Goal: Information Seeking & Learning: Learn about a topic

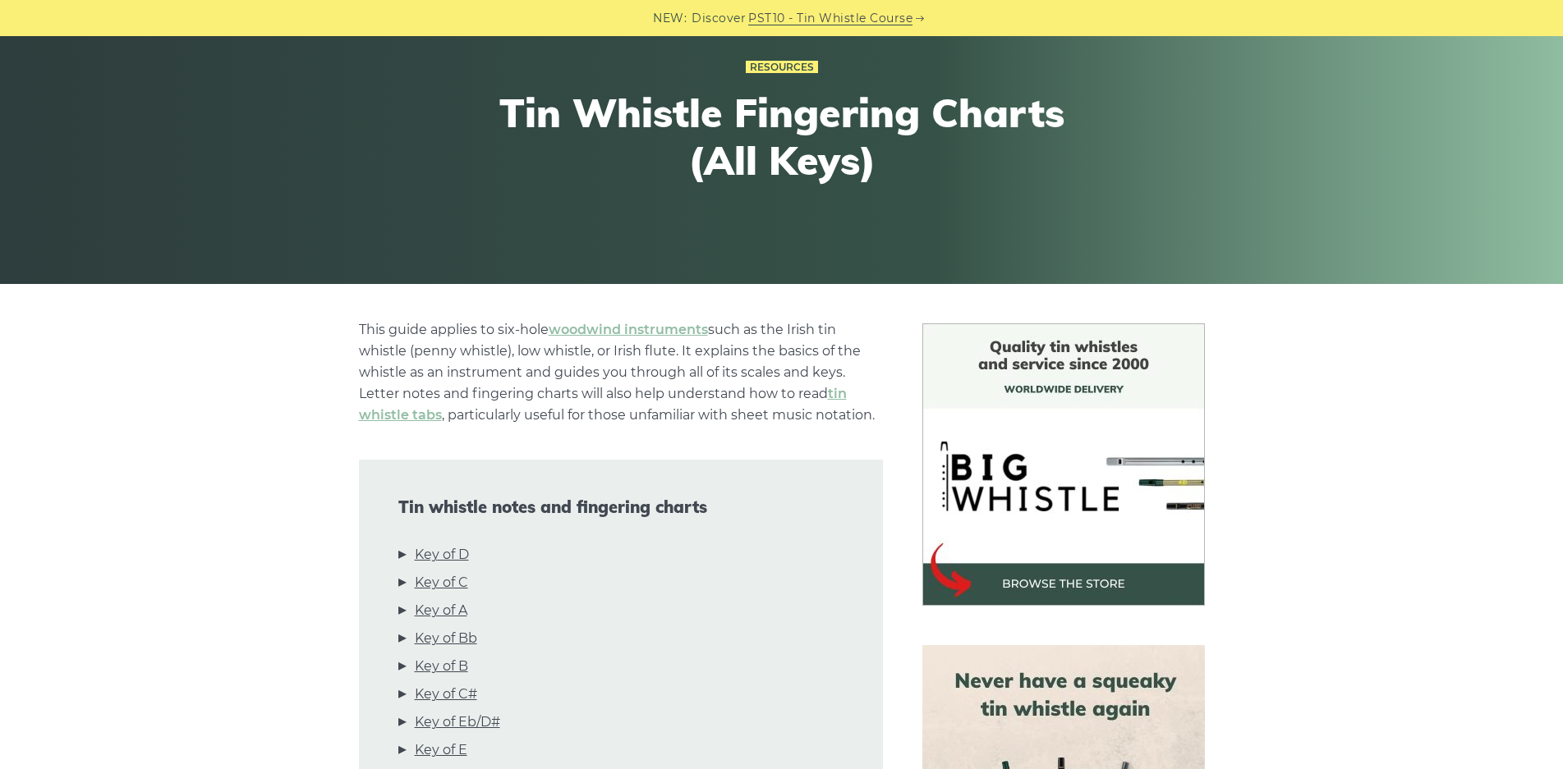
scroll to position [411, 0]
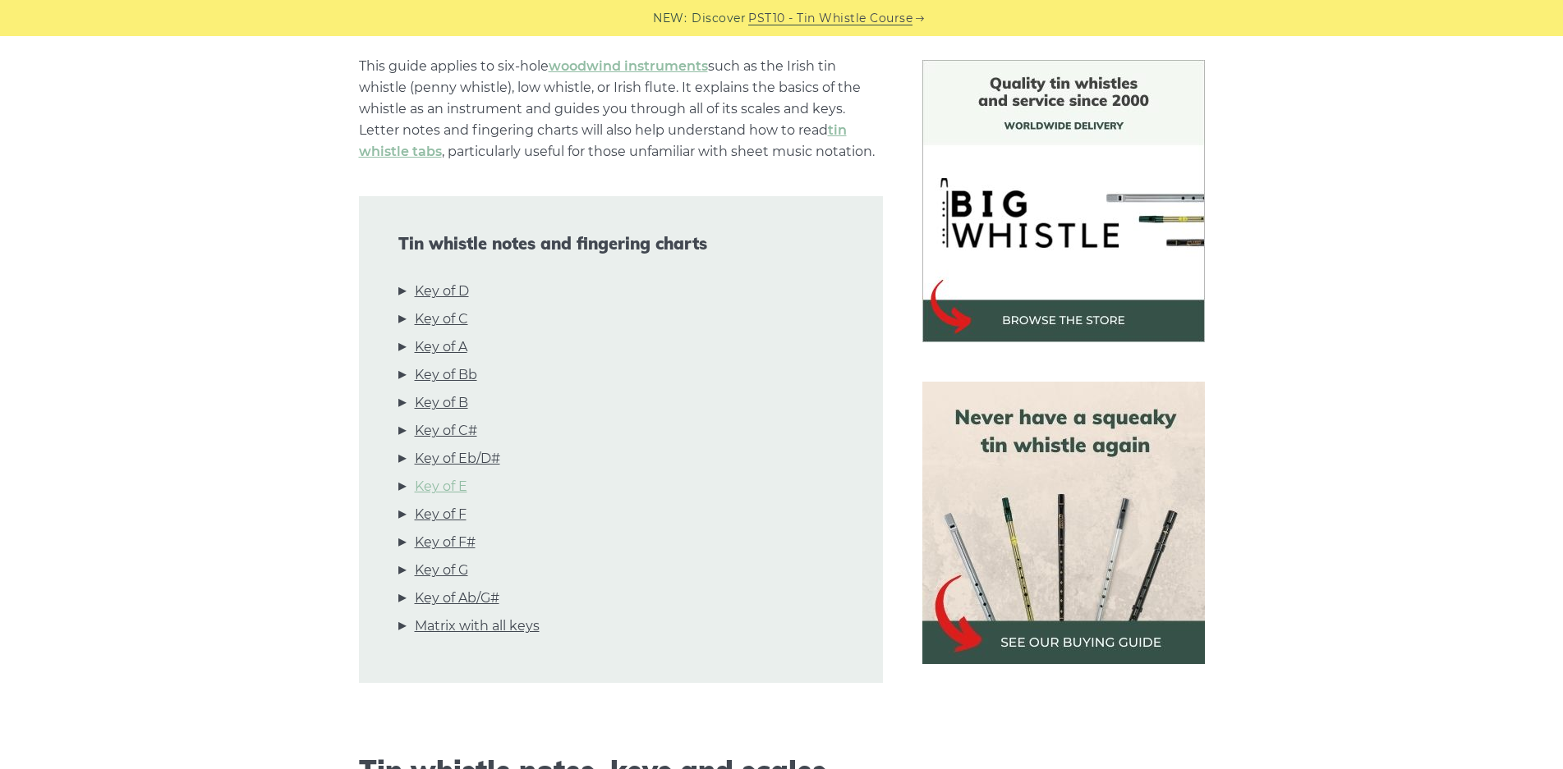
click at [430, 486] on link "Key of E" at bounding box center [441, 486] width 53 height 21
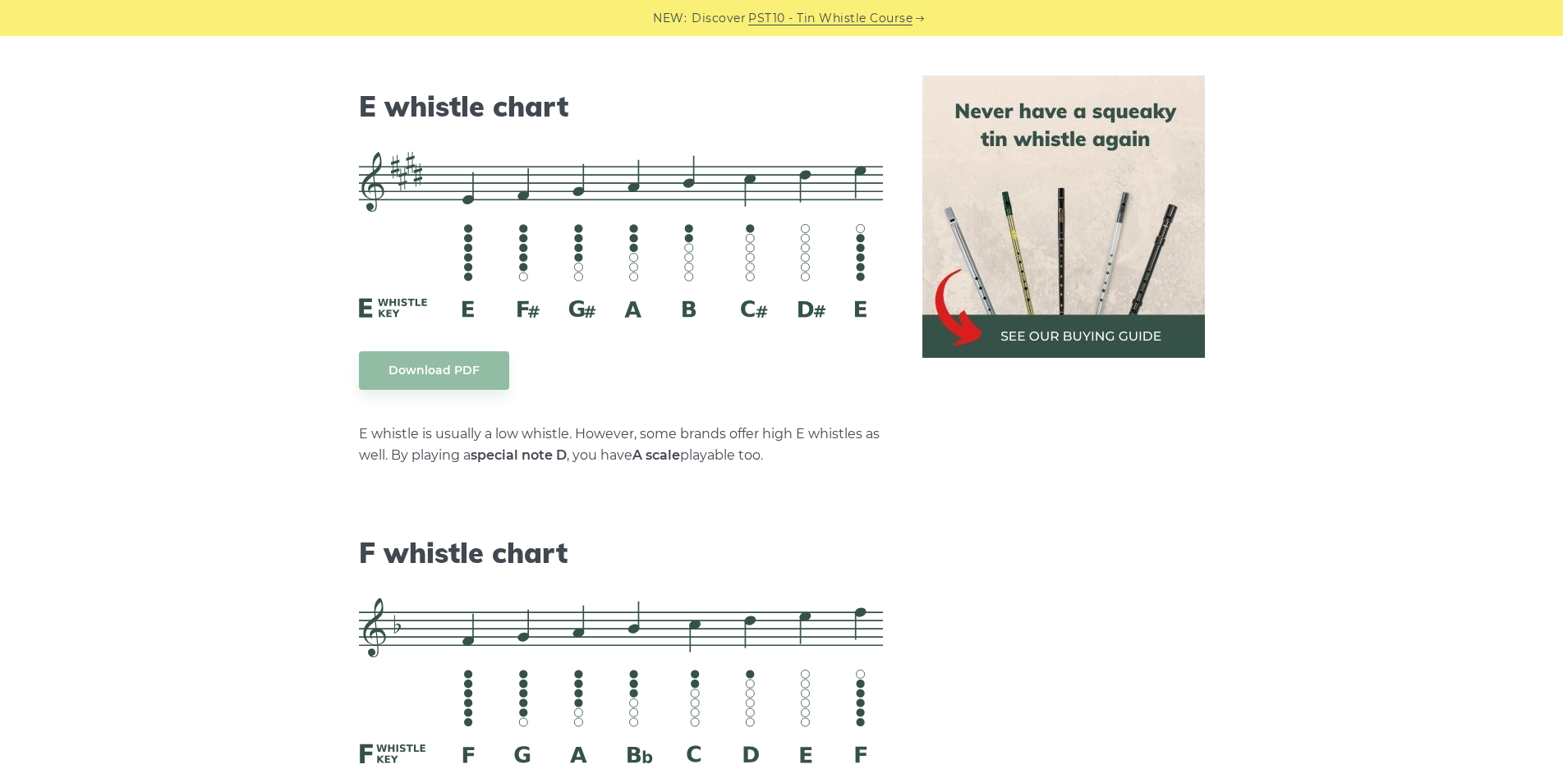
scroll to position [7015, 0]
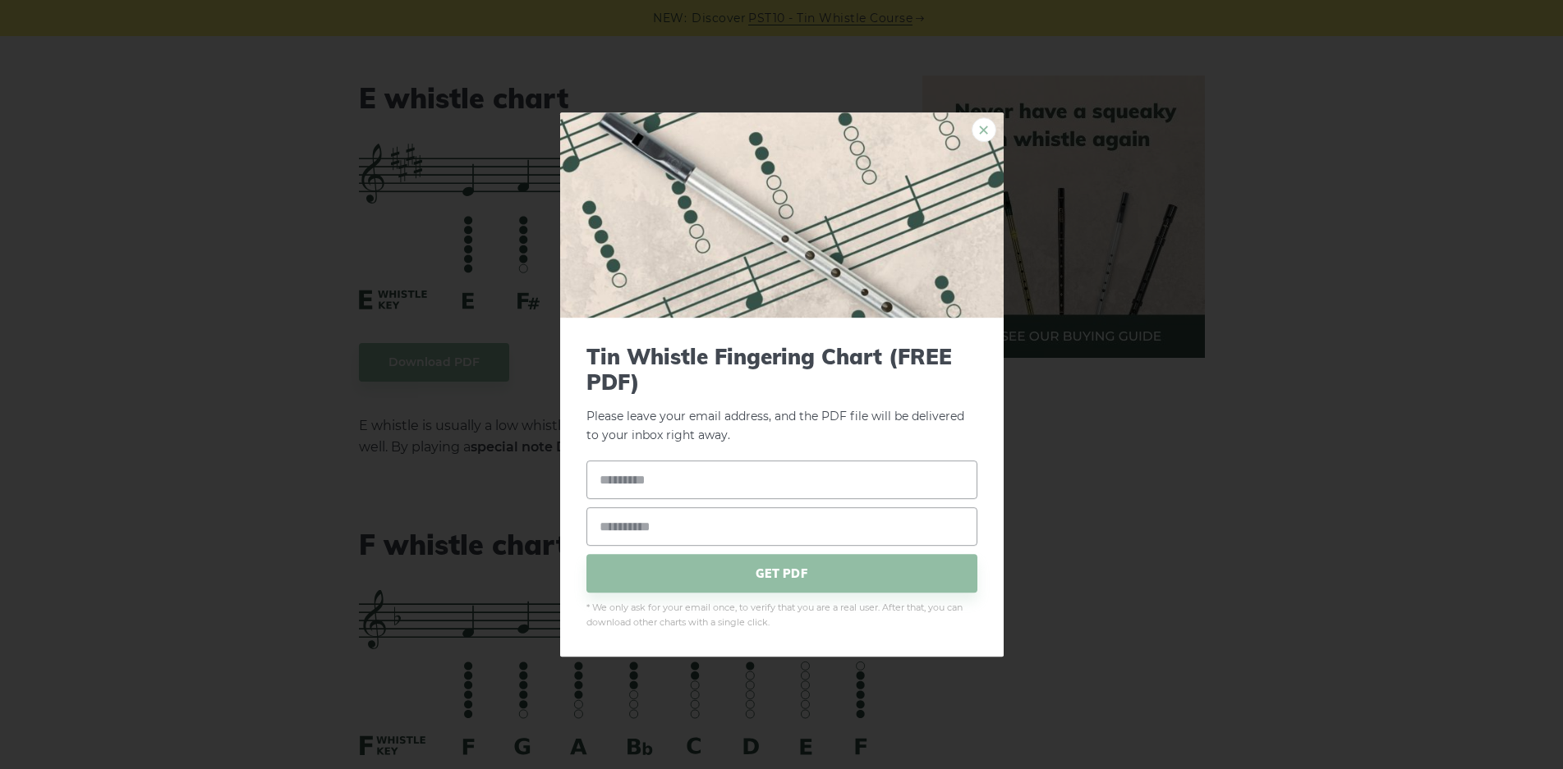
click at [984, 131] on link "×" at bounding box center [983, 129] width 25 height 25
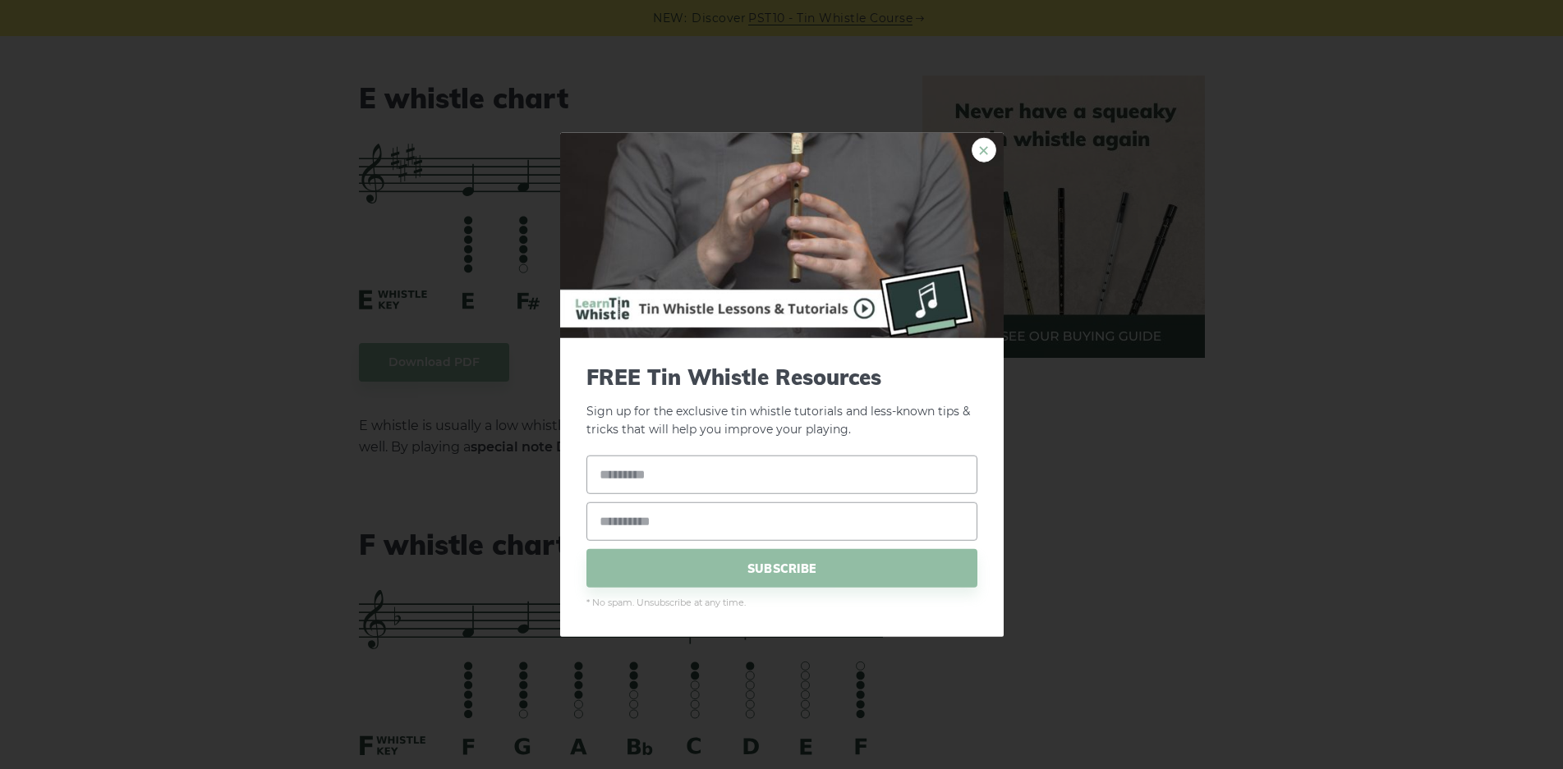
click at [988, 149] on link "×" at bounding box center [983, 149] width 25 height 25
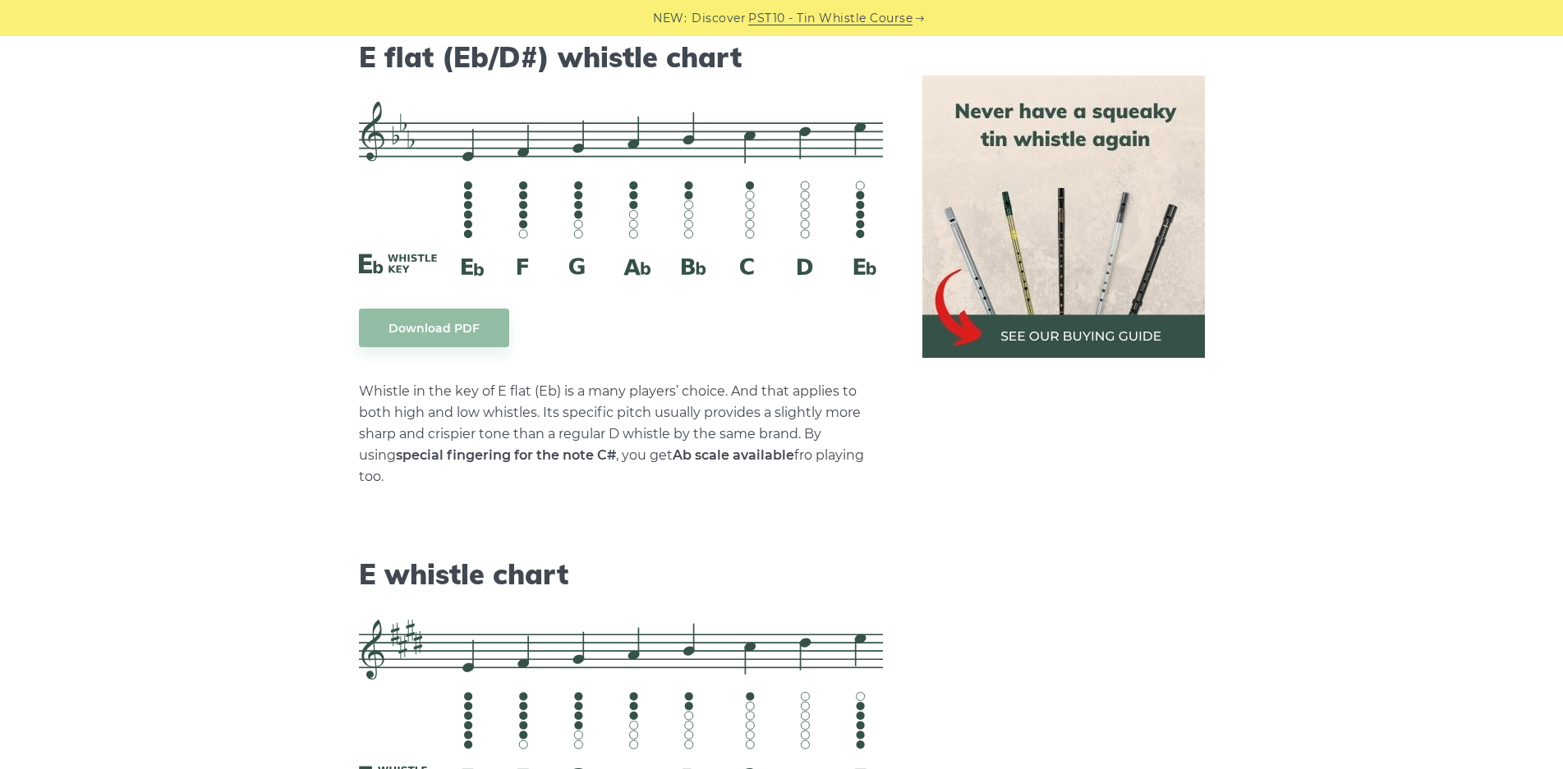
scroll to position [6523, 0]
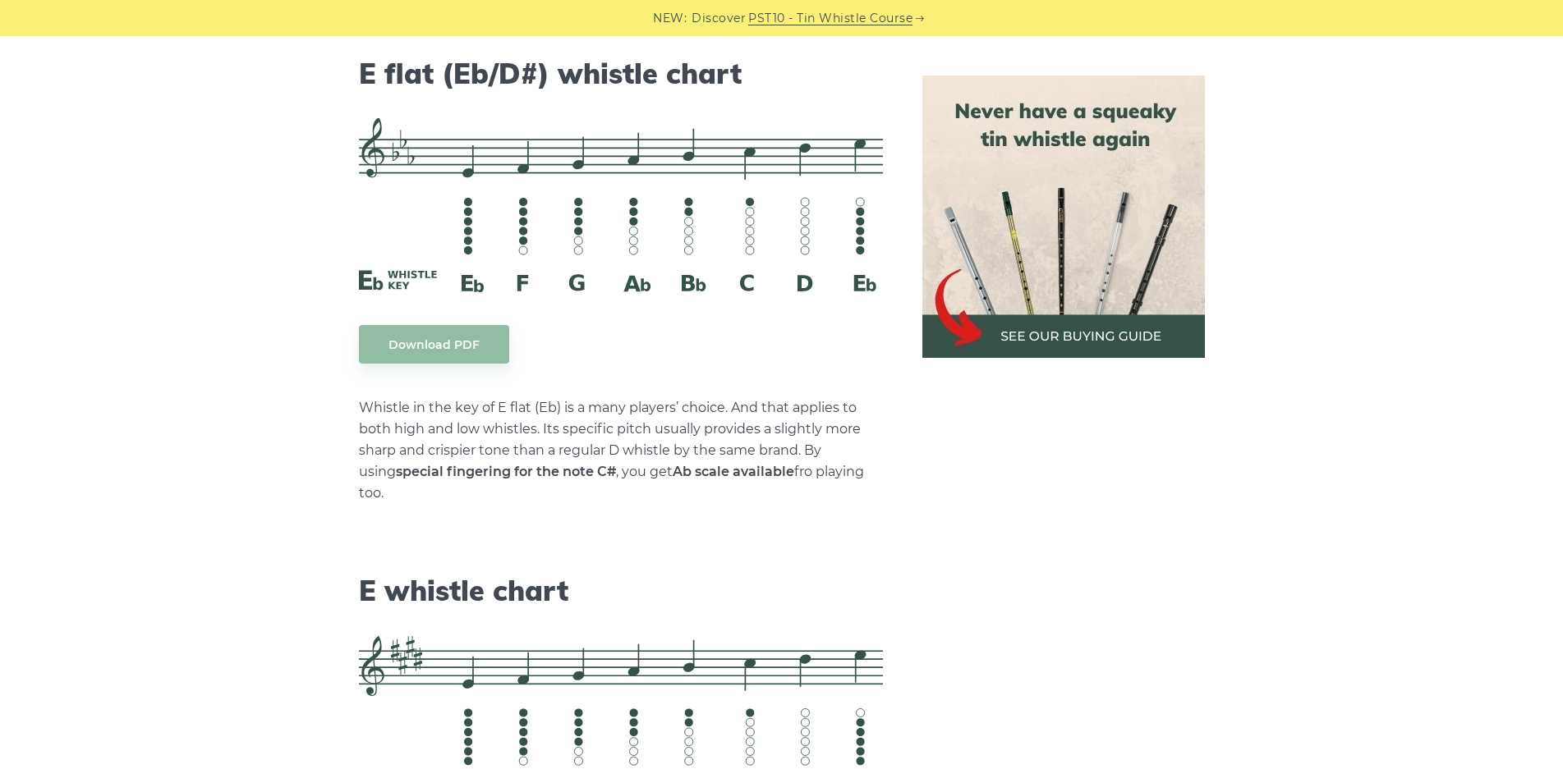
drag, startPoint x: 515, startPoint y: 416, endPoint x: 181, endPoint y: 365, distance: 338.2
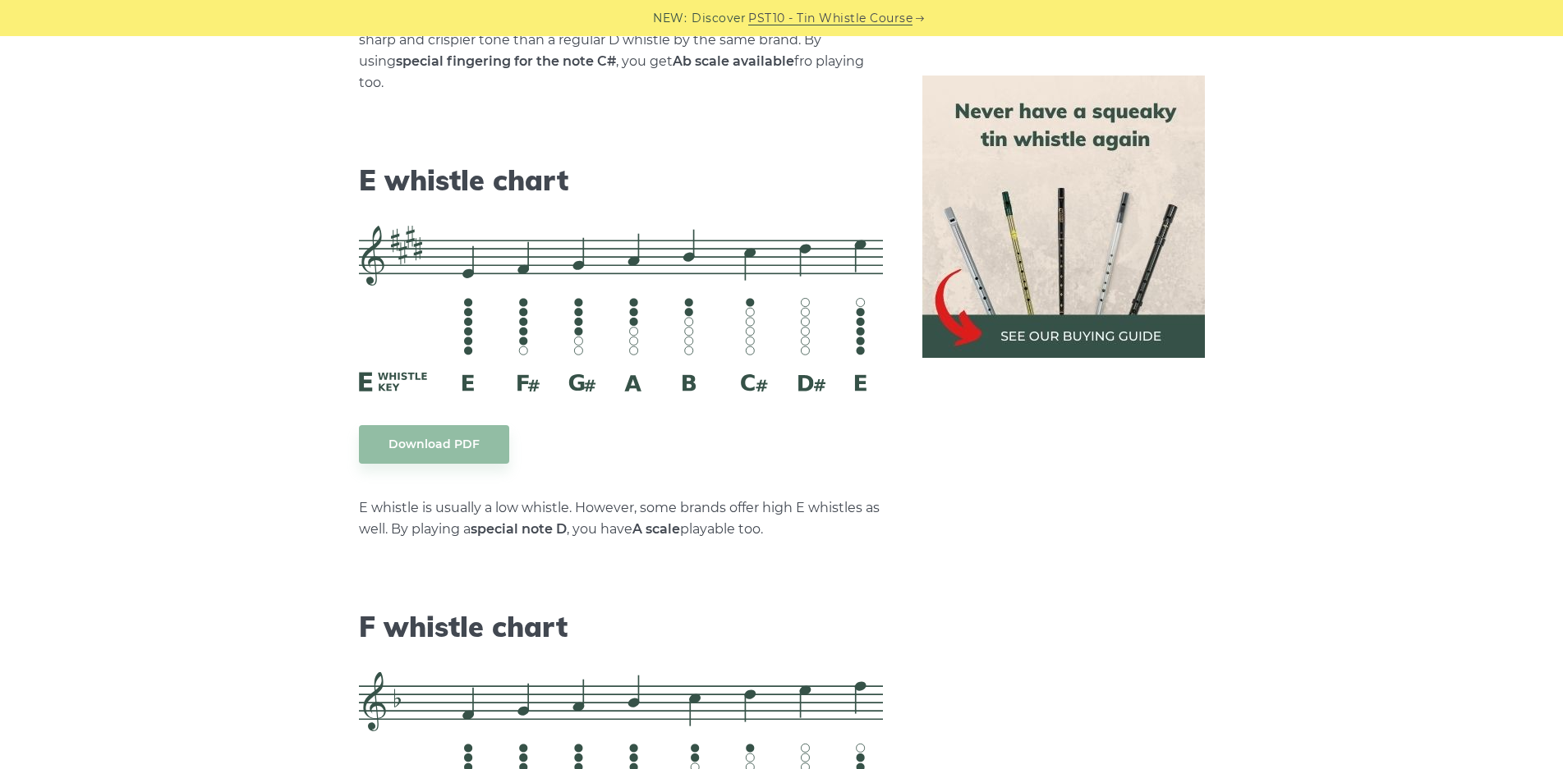
scroll to position [6851, 0]
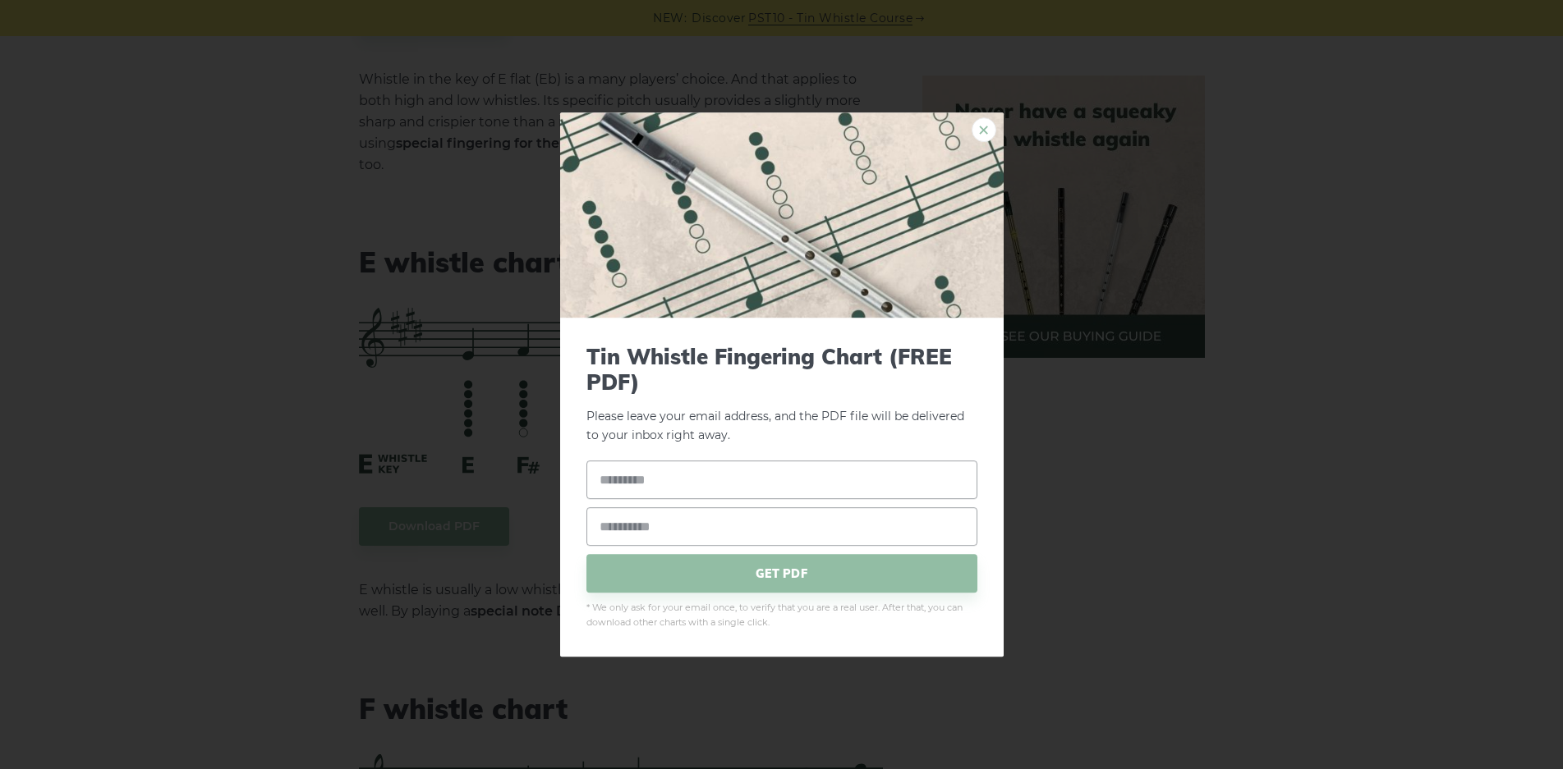
click at [985, 127] on link "×" at bounding box center [983, 129] width 25 height 25
drag, startPoint x: 624, startPoint y: 362, endPoint x: 982, endPoint y: 131, distance: 425.9
click at [982, 131] on link "×" at bounding box center [983, 129] width 25 height 25
drag, startPoint x: 577, startPoint y: 379, endPoint x: 187, endPoint y: 372, distance: 390.1
click at [187, 372] on div "× Tin Whistle Fingering Chart (FREE PDF) Please leave your email address, and t…" at bounding box center [781, 384] width 1563 height 769
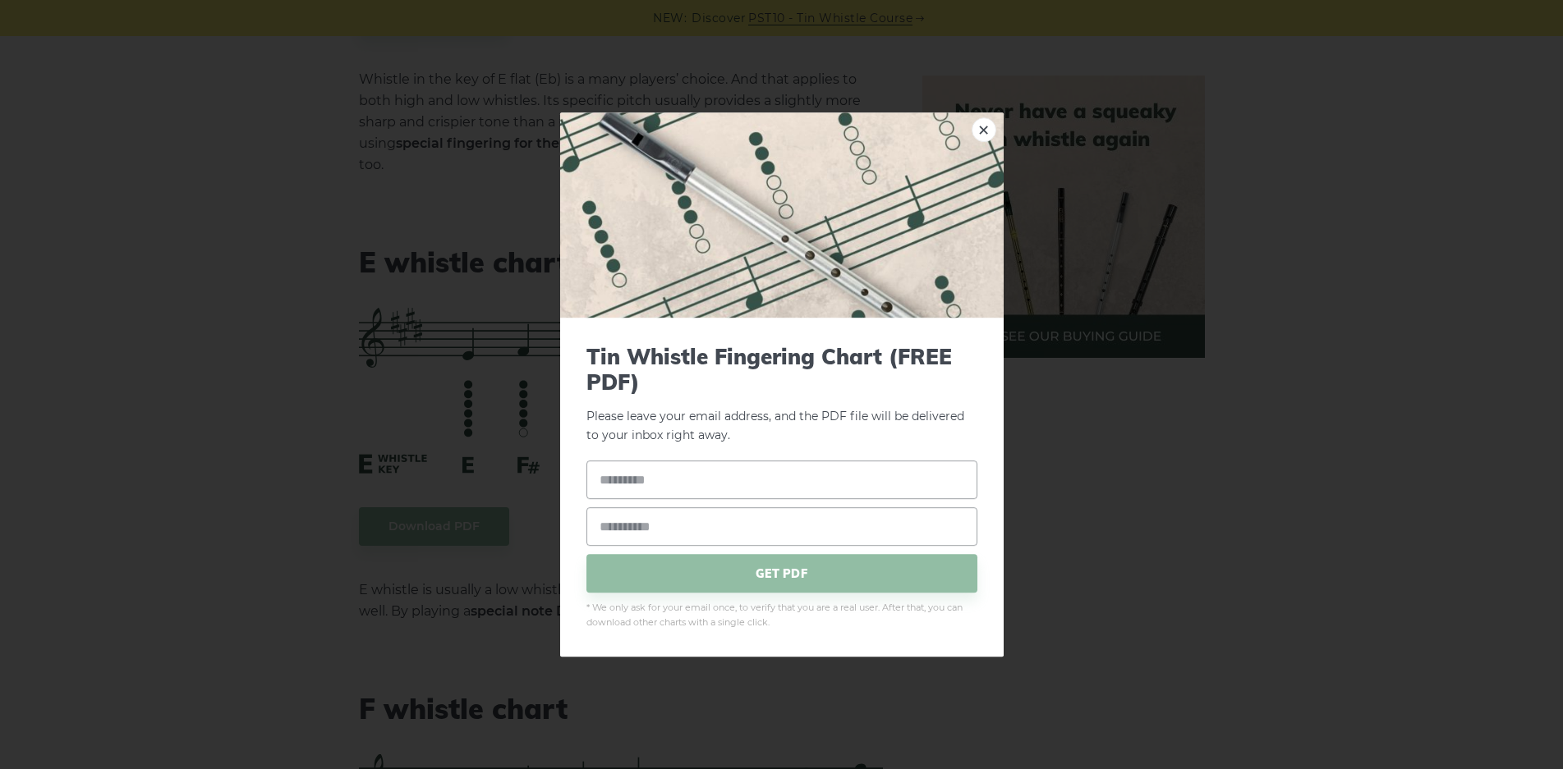
click at [187, 372] on div "× Tin Whistle Fingering Chart (FREE PDF) Please leave your email address, and t…" at bounding box center [781, 384] width 1563 height 769
click at [218, 321] on div "× Tin Whistle Fingering Chart (FREE PDF) Please leave your email address, and t…" at bounding box center [781, 384] width 1563 height 769
click at [986, 123] on link "×" at bounding box center [983, 129] width 25 height 25
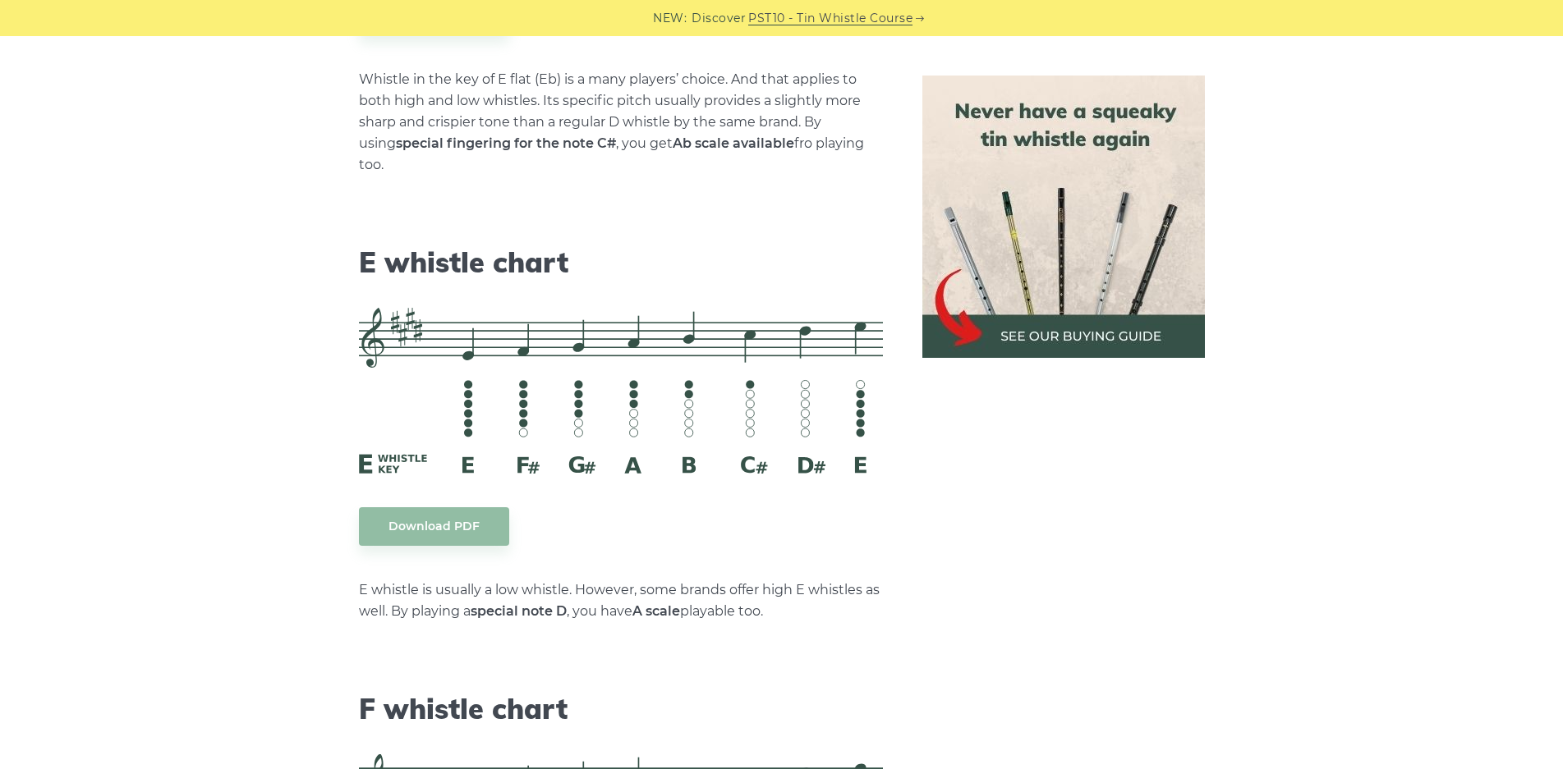
drag, startPoint x: 657, startPoint y: 112, endPoint x: 250, endPoint y: 299, distance: 447.1
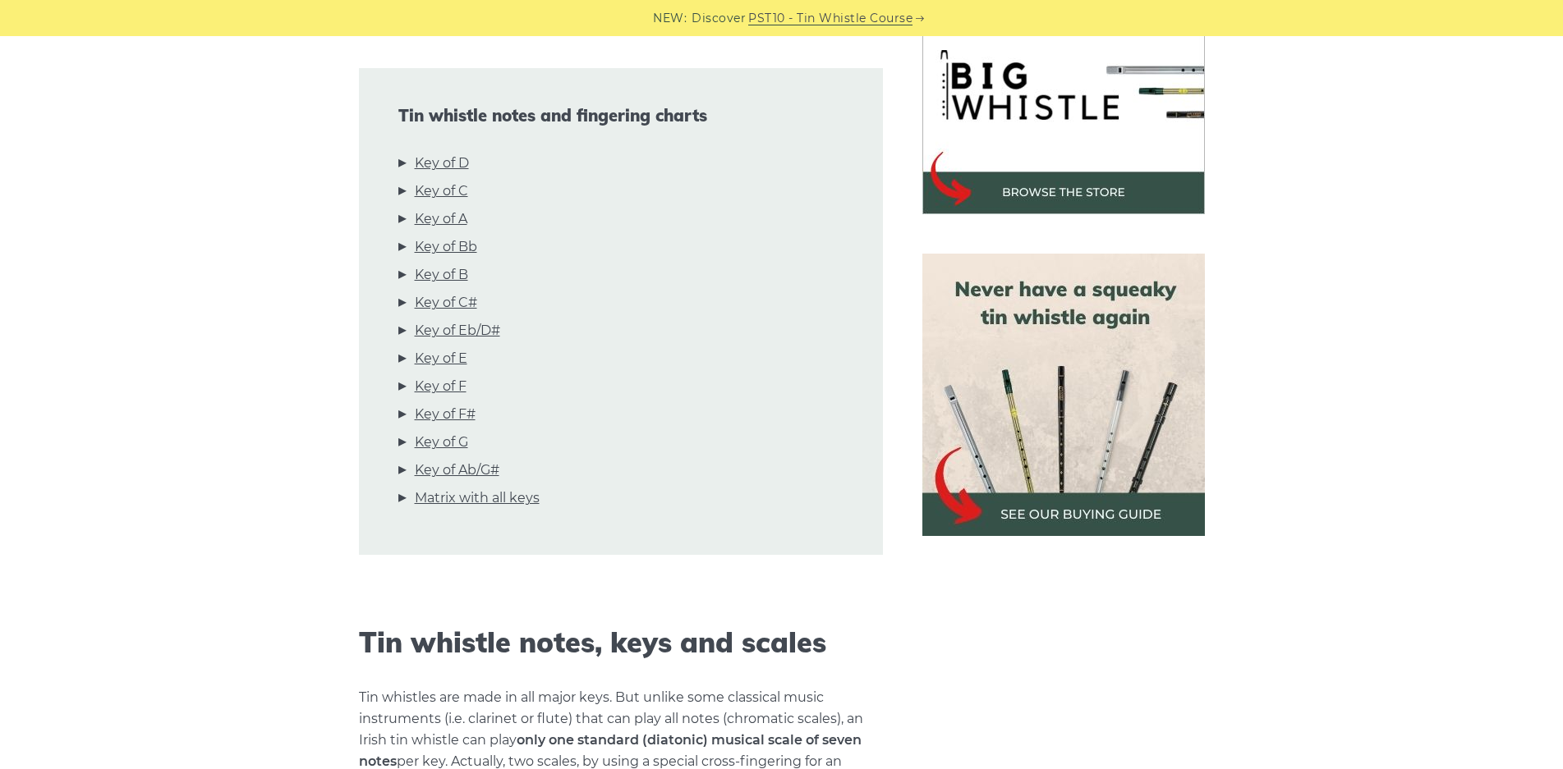
scroll to position [575, 0]
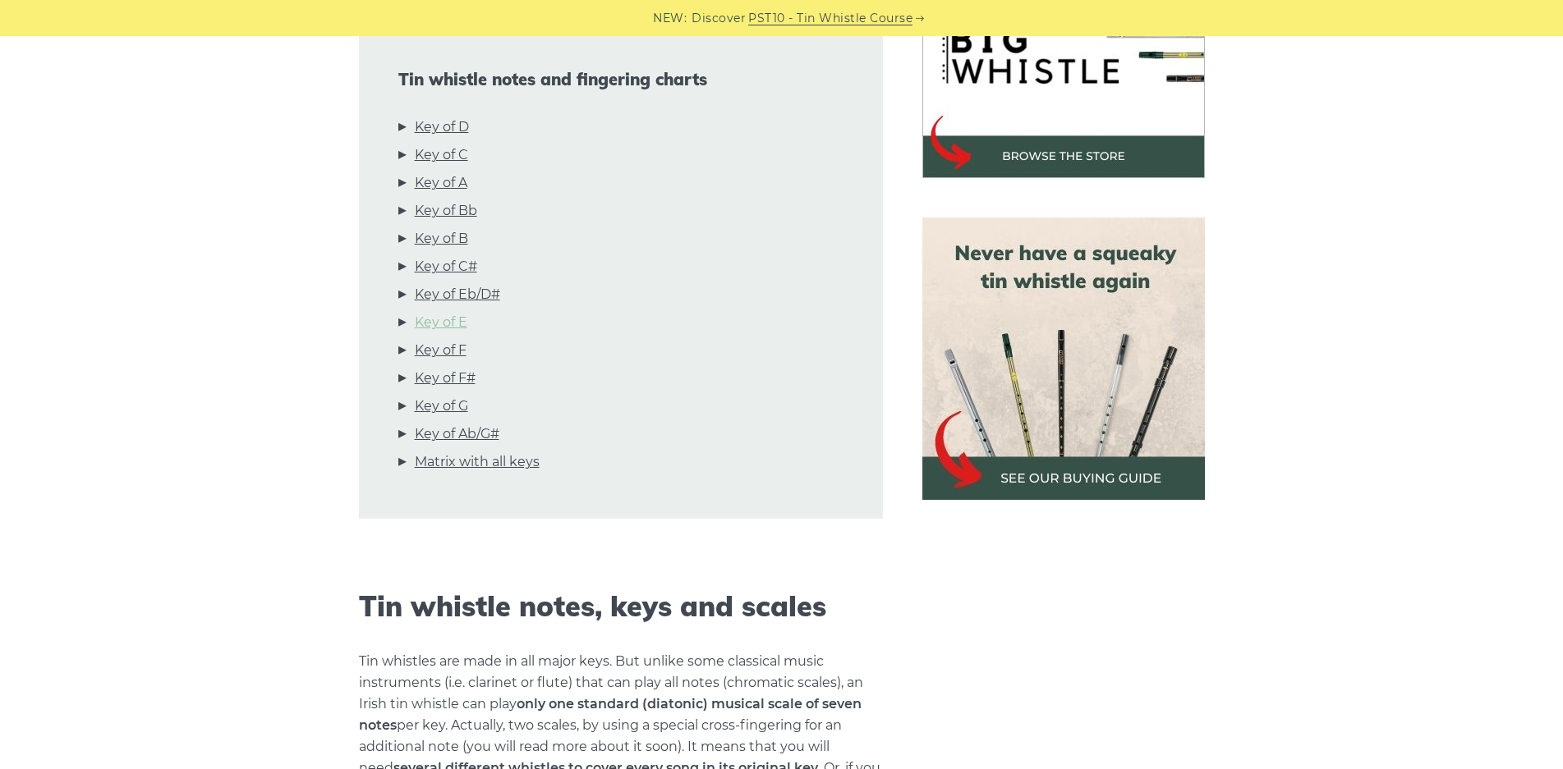
click at [434, 319] on link "Key of E" at bounding box center [441, 322] width 53 height 21
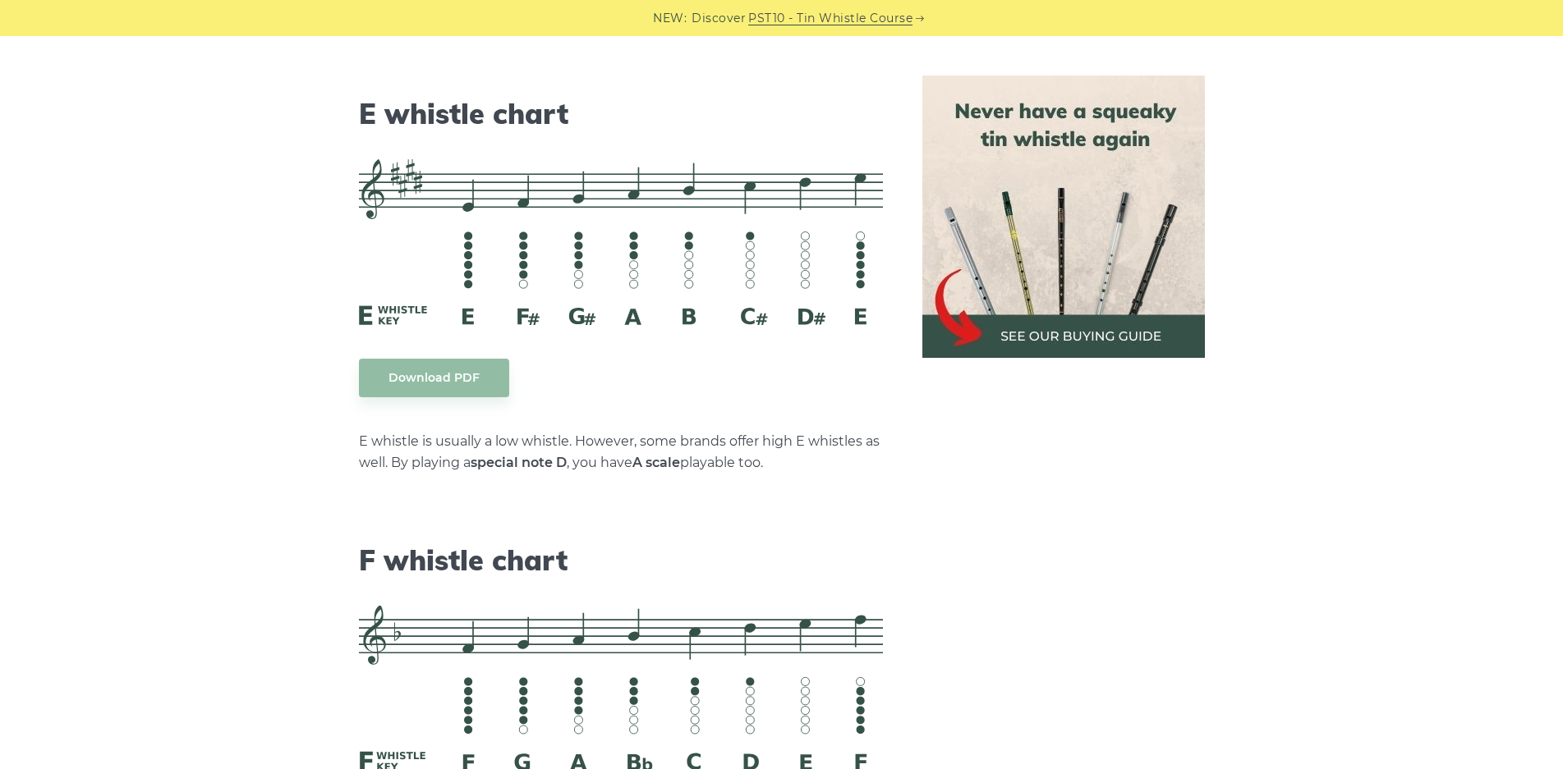
scroll to position [7015, 0]
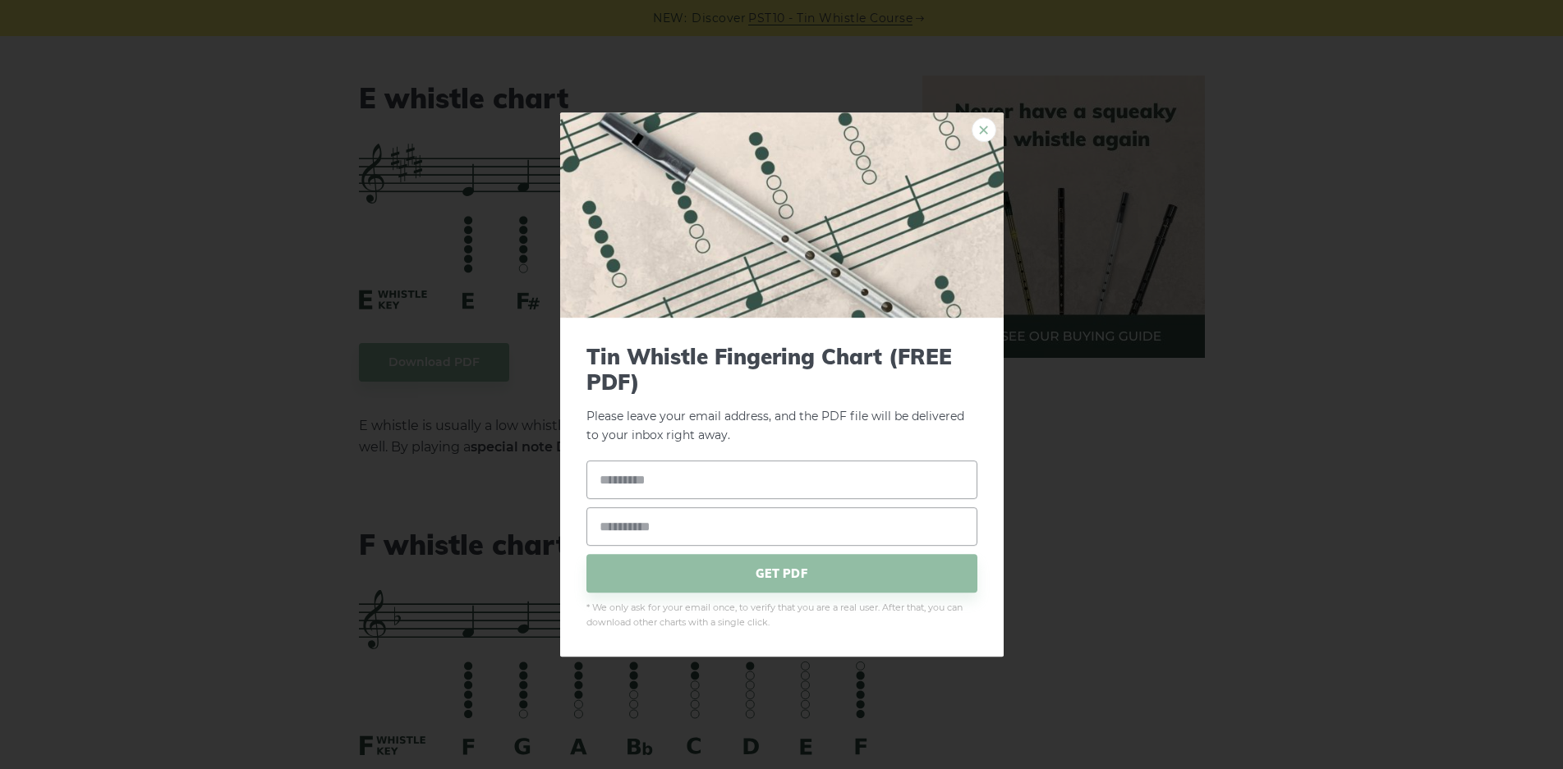
click at [989, 134] on link "×" at bounding box center [983, 129] width 25 height 25
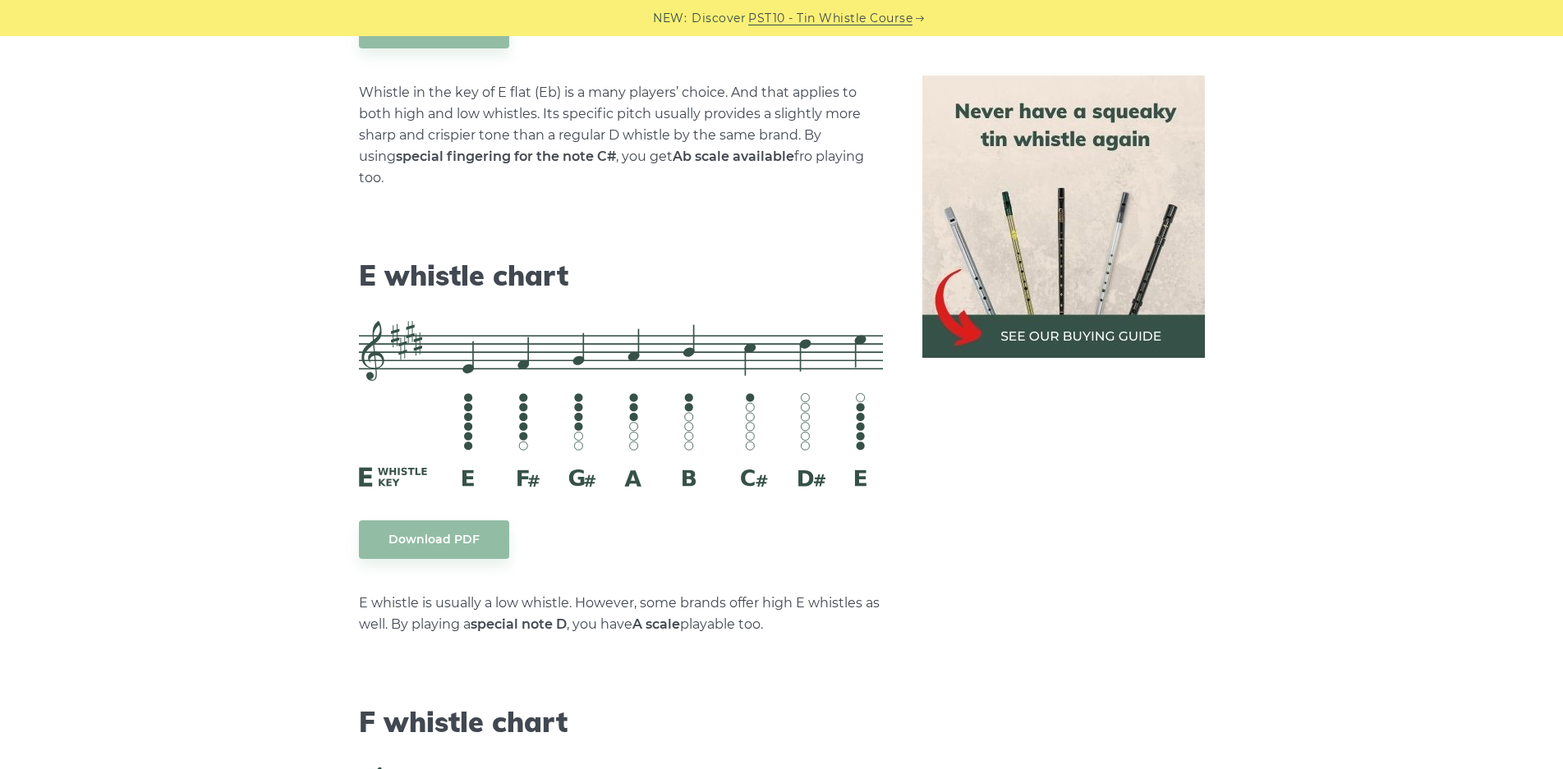
scroll to position [6933, 0]
